Goal: Task Accomplishment & Management: Complete application form

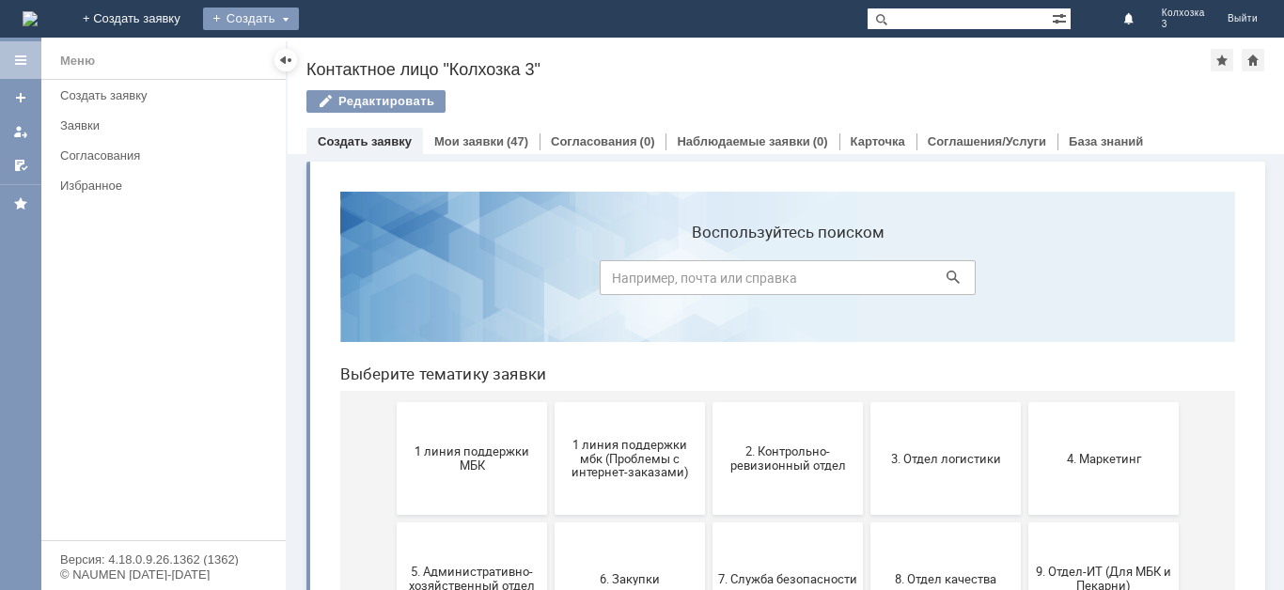
click at [299, 20] on div "Создать" at bounding box center [251, 19] width 96 height 23
click at [350, 52] on link "Заявка" at bounding box center [278, 56] width 143 height 23
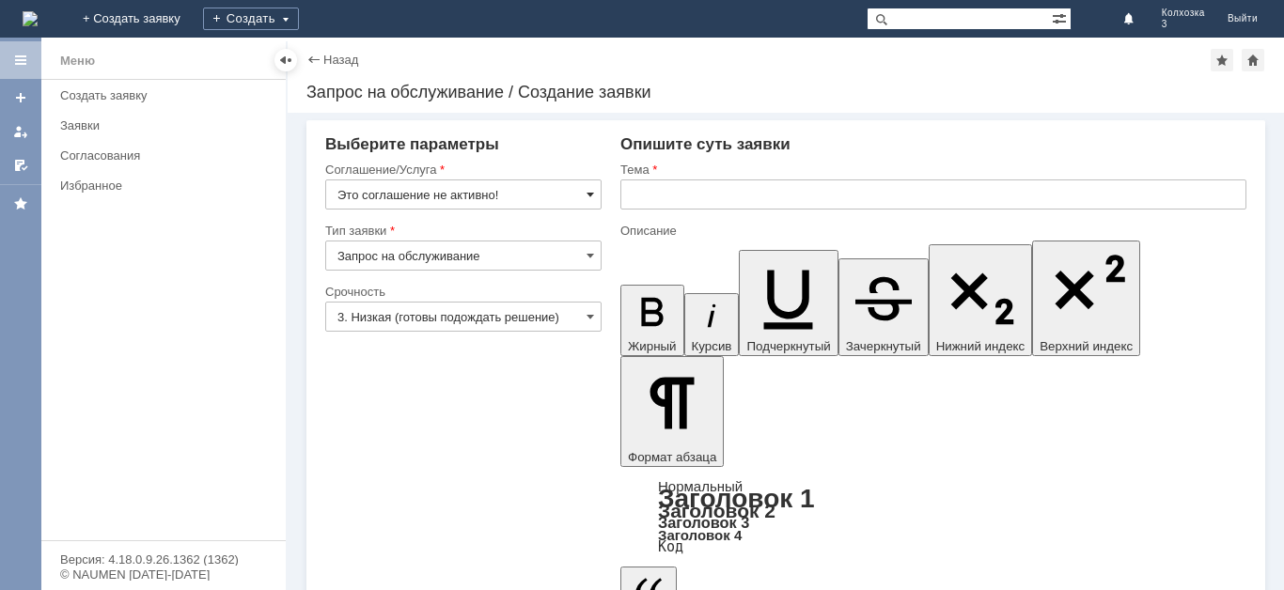
click at [590, 189] on span at bounding box center [590, 194] width 8 height 15
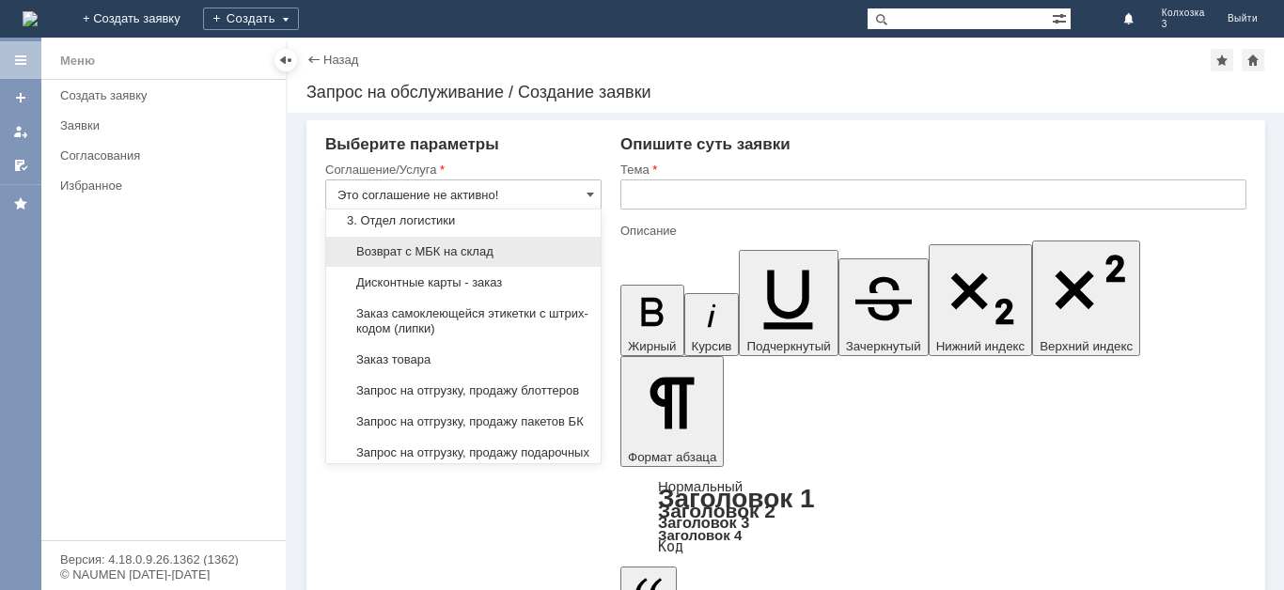
scroll to position [564, 0]
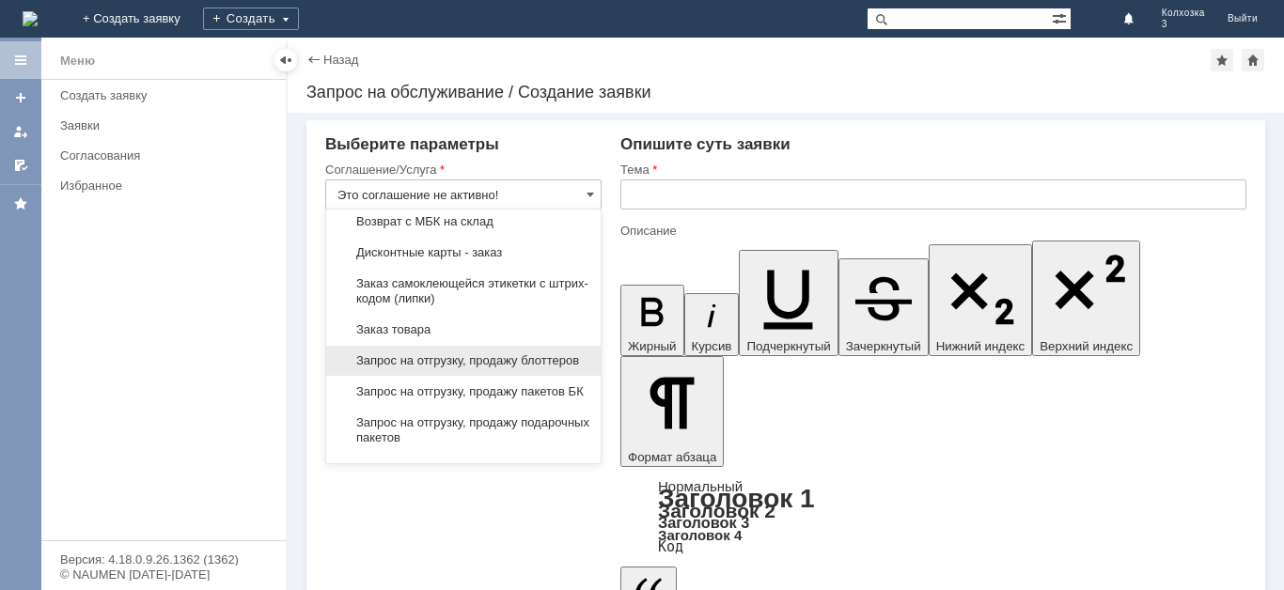
click at [456, 368] on span "Запрос на отгрузку, продажу блоттеров" at bounding box center [463, 360] width 252 height 15
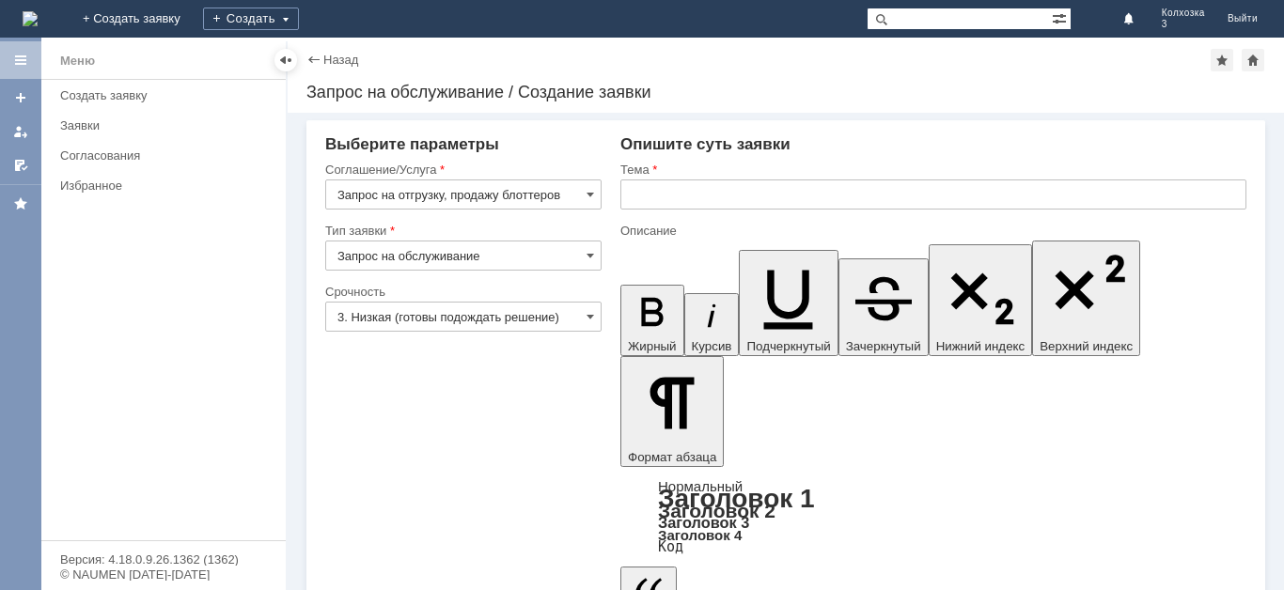
type input "Запрос на отгрузку, продажу блоттеров"
click at [590, 318] on span at bounding box center [590, 316] width 8 height 15
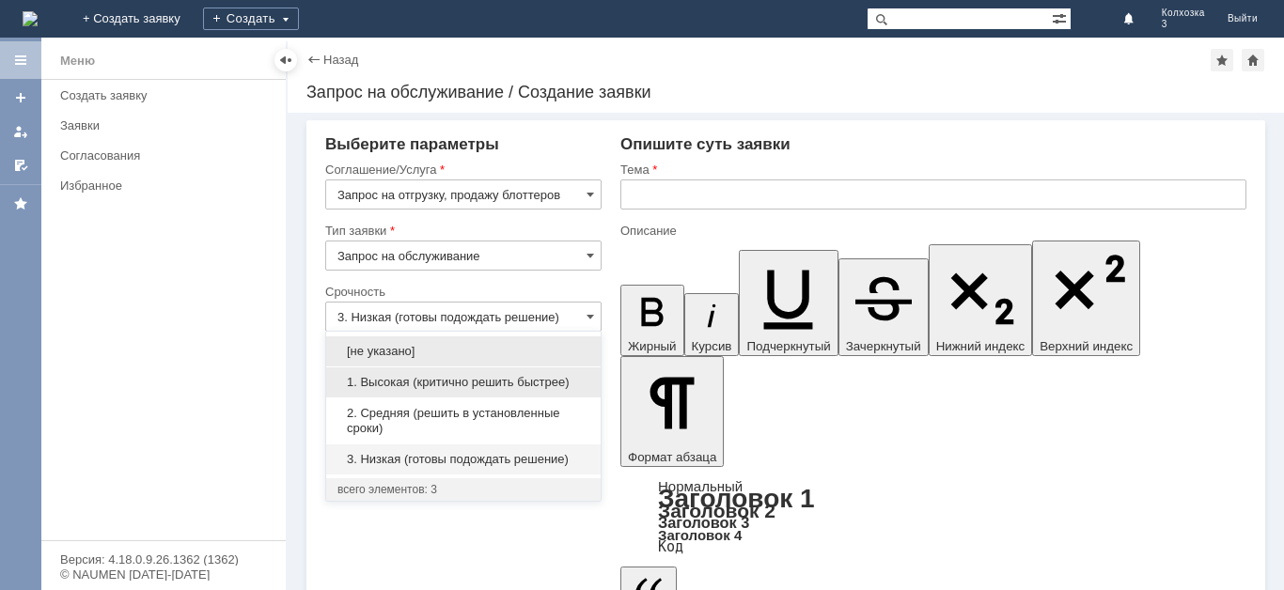
click at [504, 378] on span "1. Высокая (критично решить быстрее)" at bounding box center [463, 382] width 252 height 15
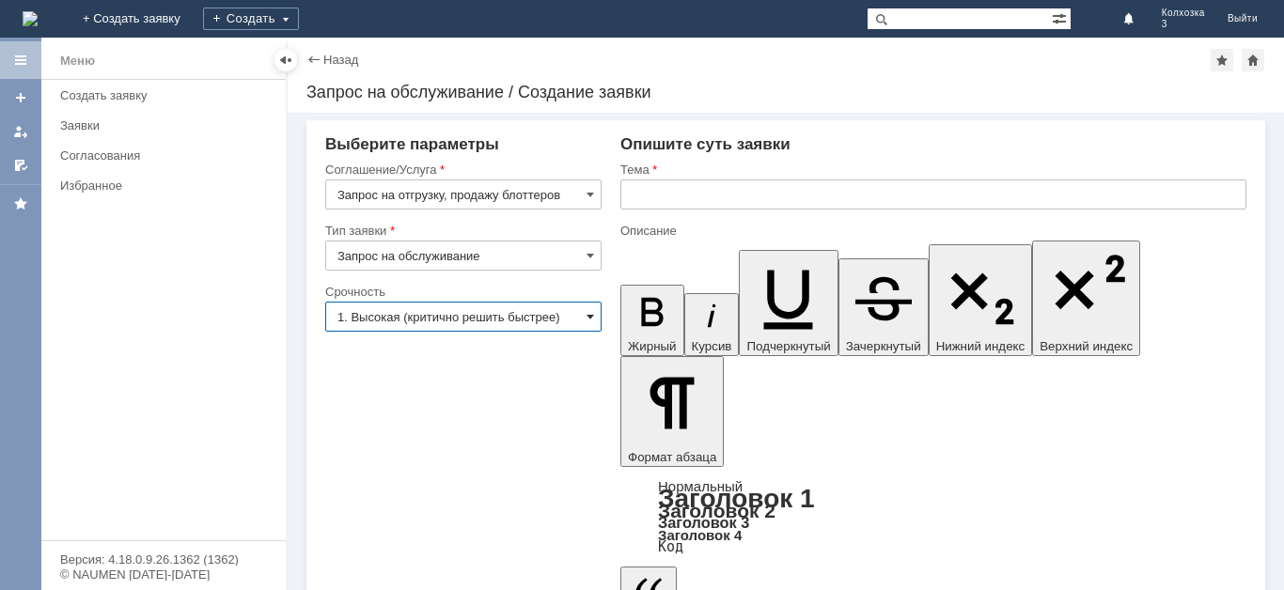
type input "1. Высокая (критично решить быстрее)"
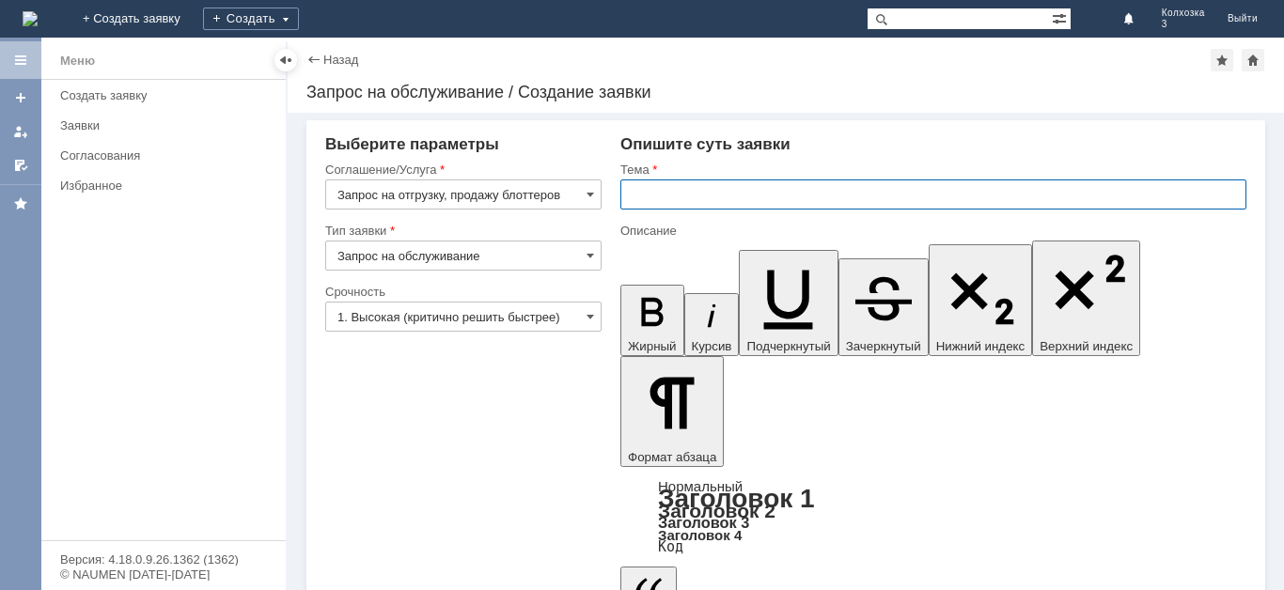
click at [722, 193] on input "text" at bounding box center [933, 195] width 626 height 30
type input "Блоттеры"
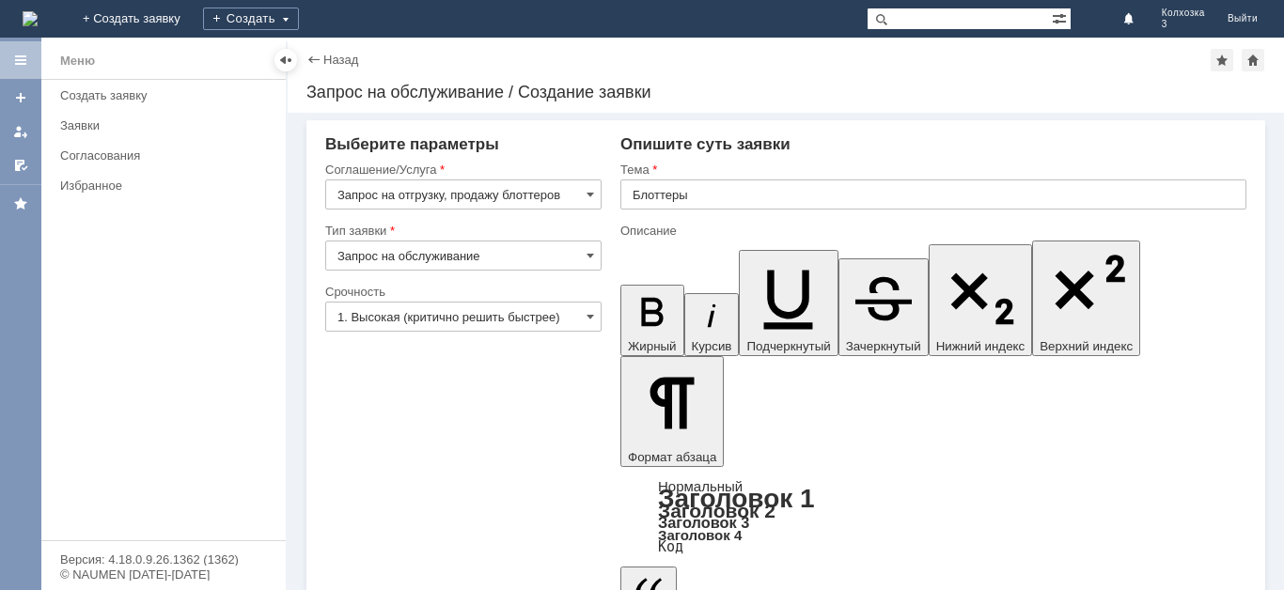
drag, startPoint x: 654, startPoint y: 4629, endPoint x: 671, endPoint y: 4631, distance: 17.0
